Goal: Navigation & Orientation: Find specific page/section

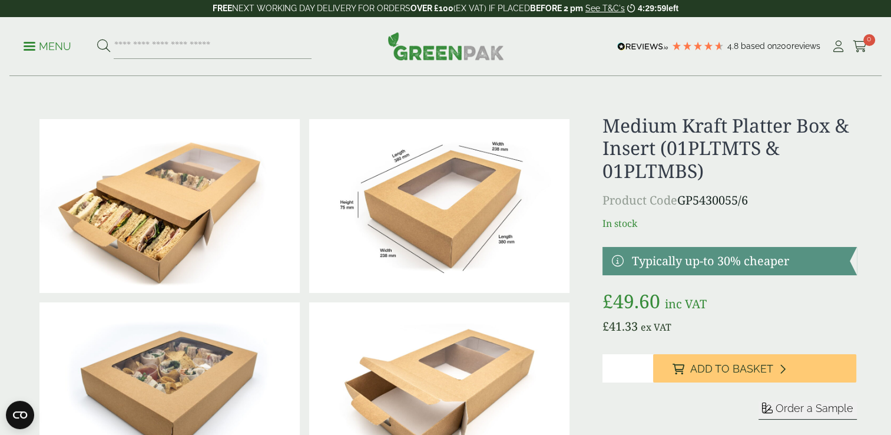
click at [26, 50] on link "Menu" at bounding box center [48, 45] width 48 height 12
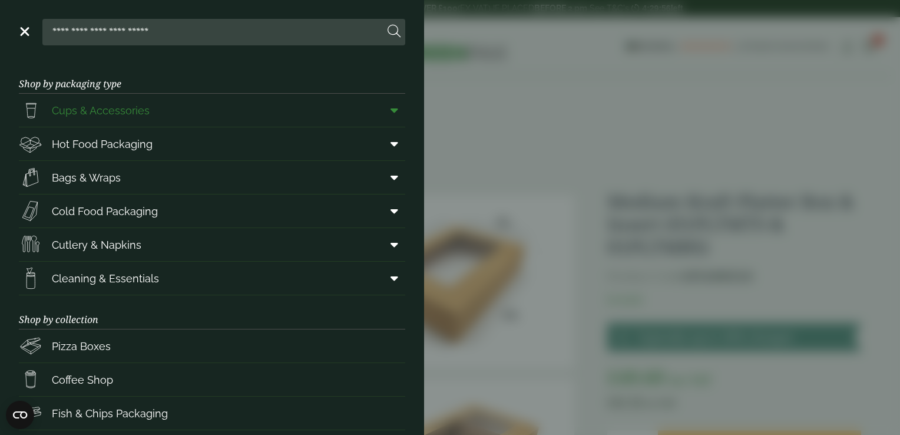
click at [93, 114] on span "Cups & Accessories" at bounding box center [101, 110] width 98 height 16
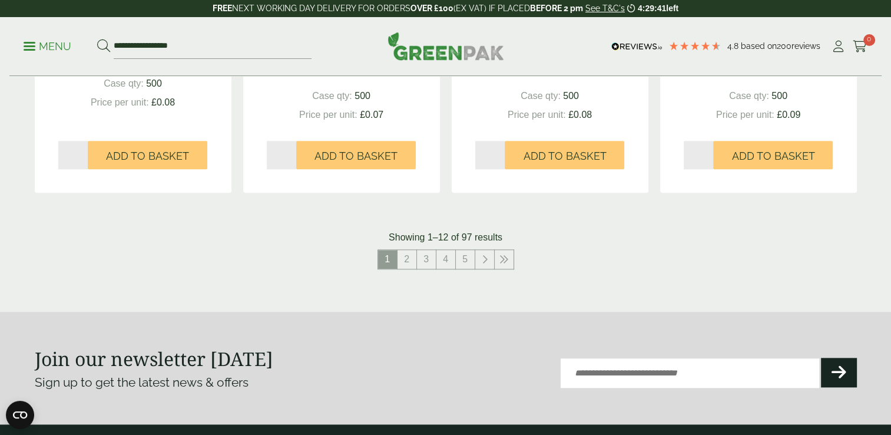
scroll to position [1250, 0]
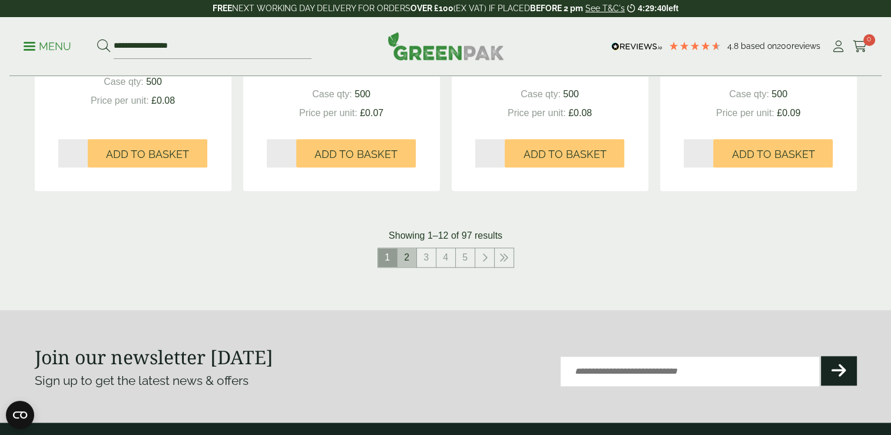
click at [405, 259] on link "2" at bounding box center [407, 257] width 19 height 19
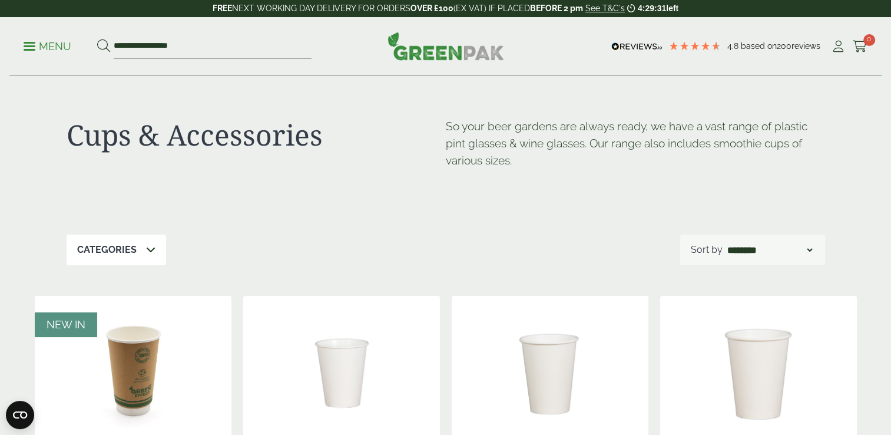
click at [33, 44] on p "Menu" at bounding box center [48, 46] width 48 height 14
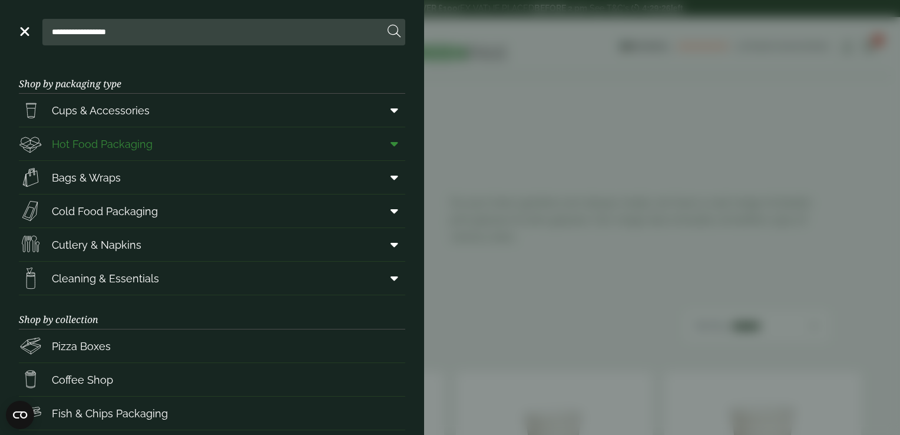
click at [101, 148] on span "Hot Food Packaging" at bounding box center [102, 144] width 101 height 16
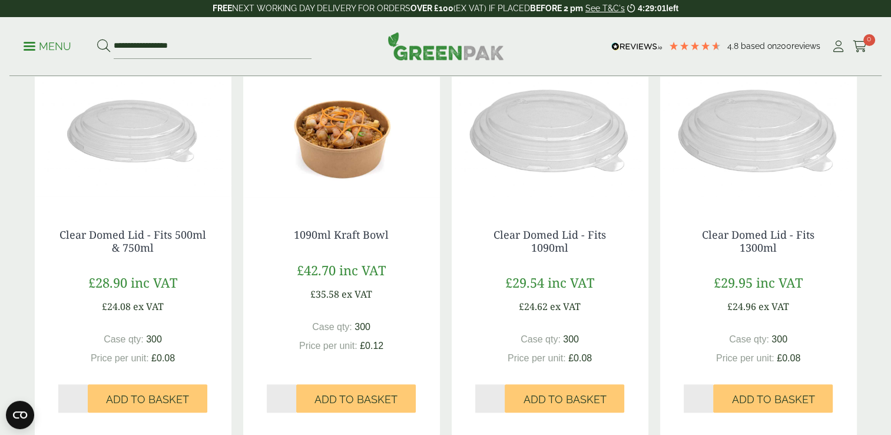
scroll to position [1226, 0]
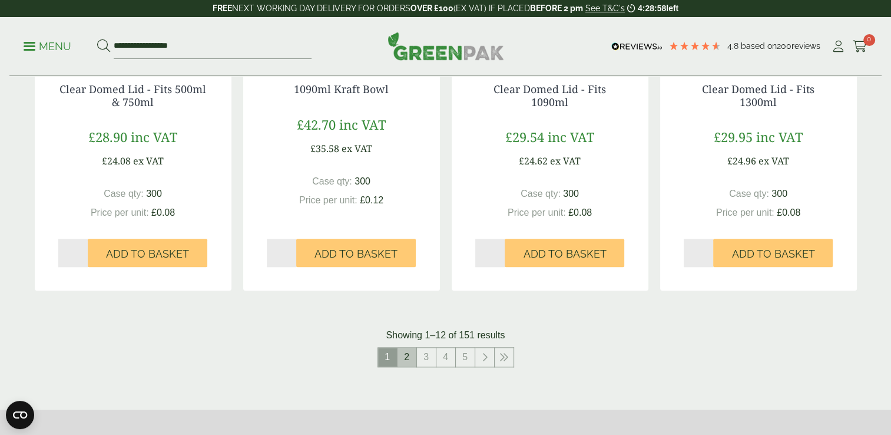
click at [405, 359] on link "2" at bounding box center [407, 356] width 19 height 19
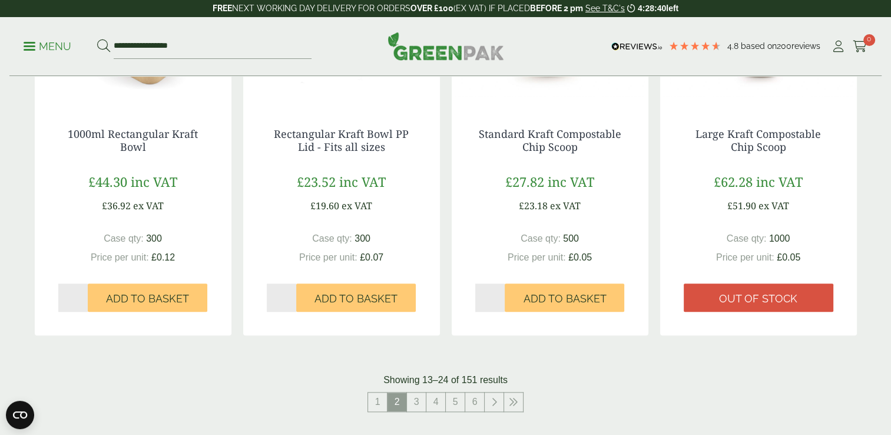
scroll to position [1279, 0]
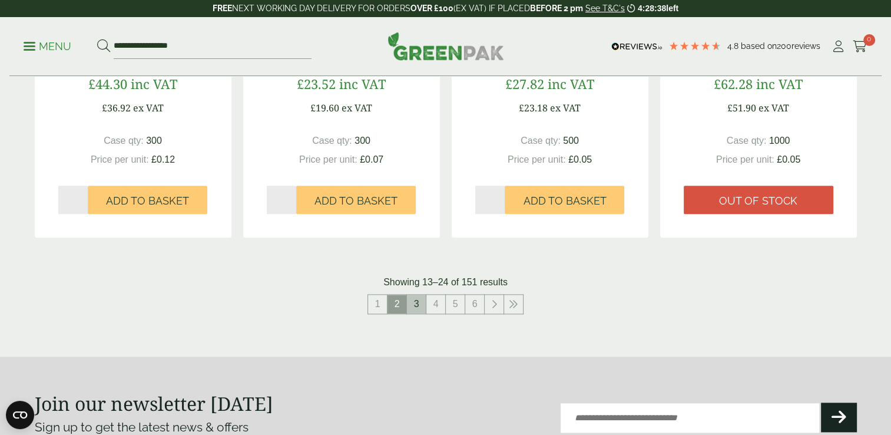
click at [417, 305] on link "3" at bounding box center [416, 303] width 19 height 19
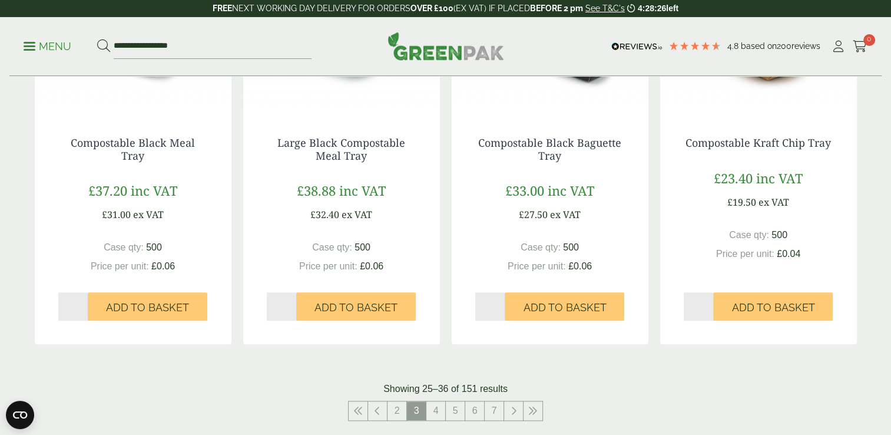
scroll to position [1270, 0]
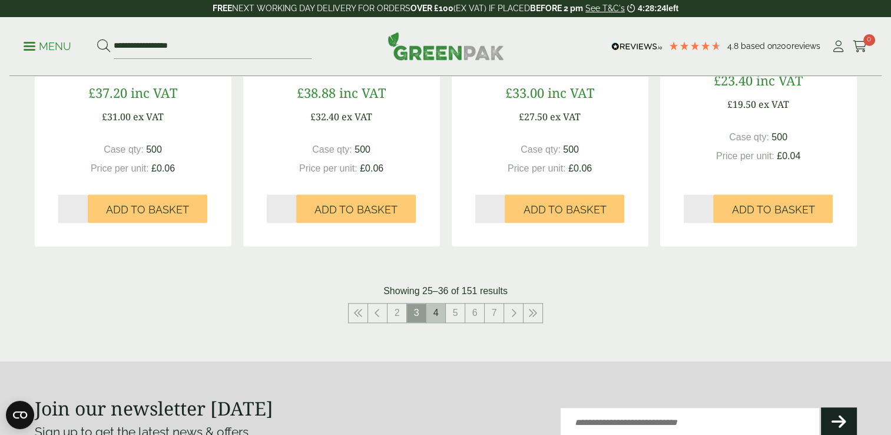
click at [431, 310] on link "4" at bounding box center [435, 312] width 19 height 19
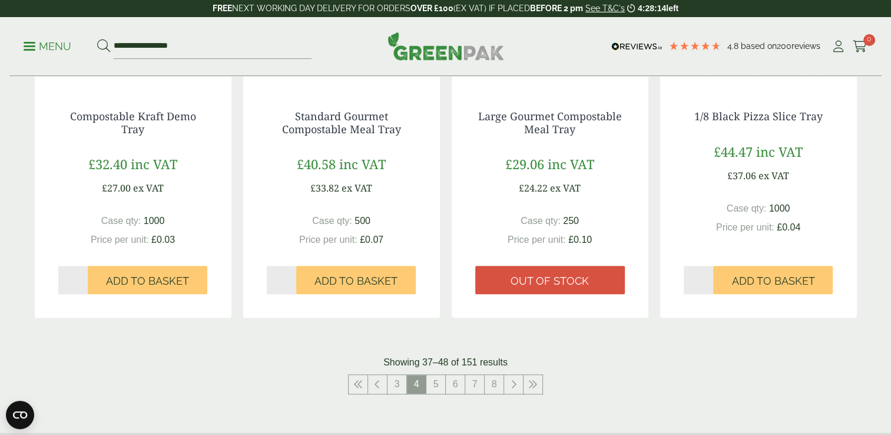
scroll to position [1247, 0]
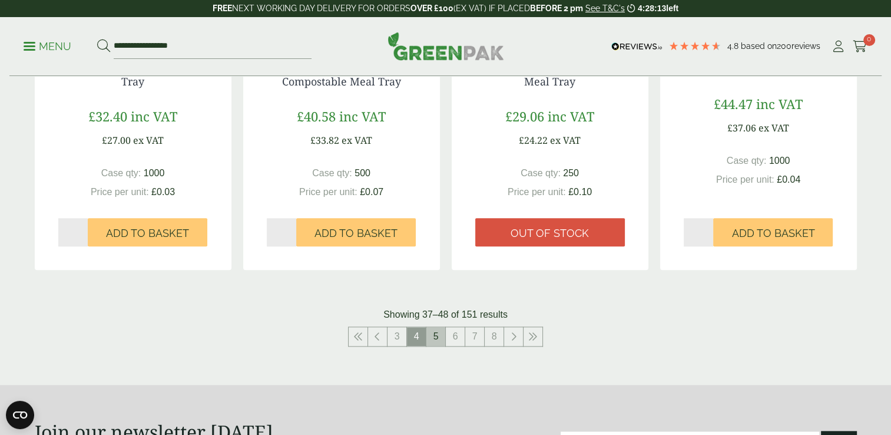
click at [433, 338] on link "5" at bounding box center [435, 336] width 19 height 19
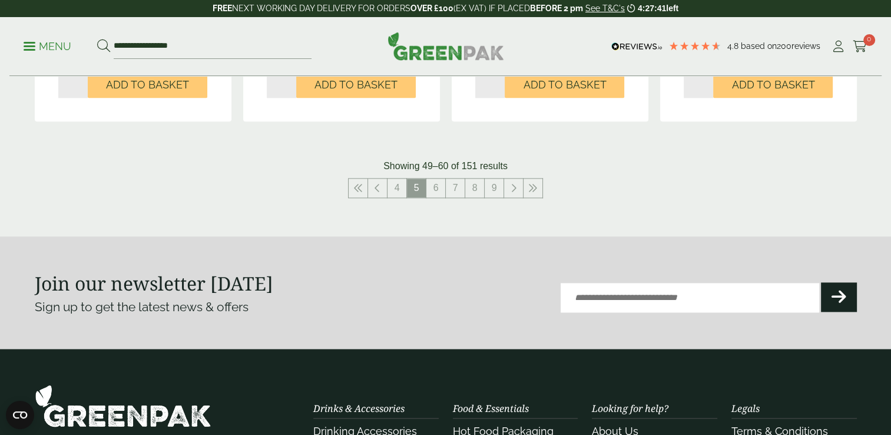
scroll to position [1396, 0]
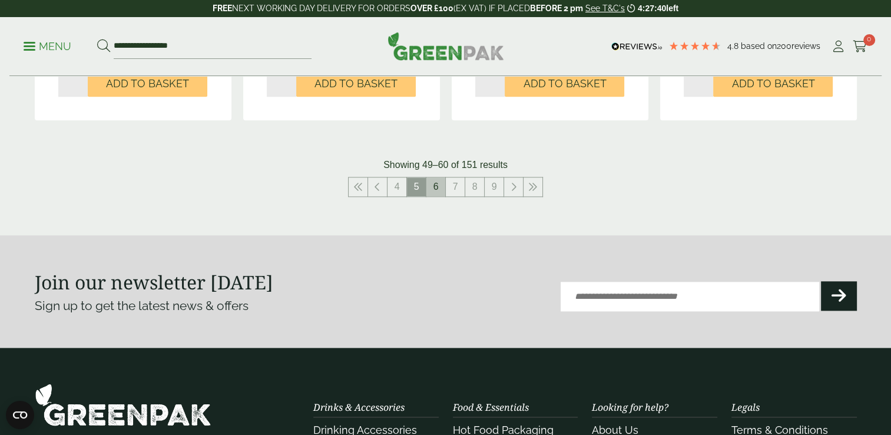
click at [435, 192] on link "6" at bounding box center [435, 186] width 19 height 19
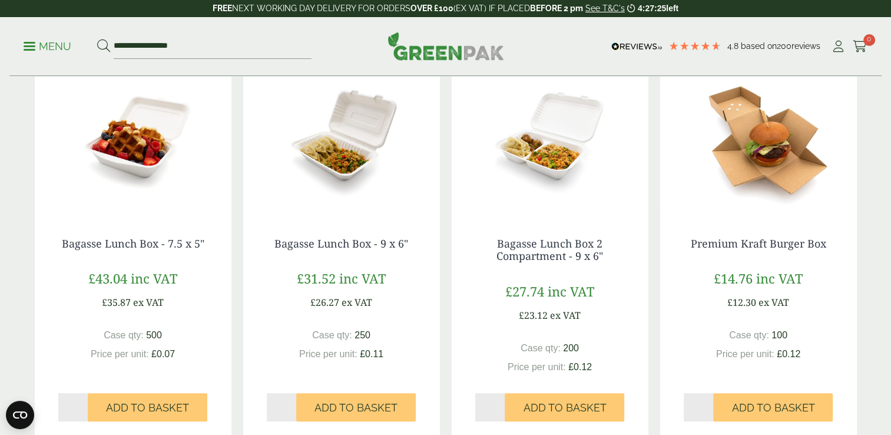
scroll to position [292, 0]
